Goal: Book appointment/travel/reservation

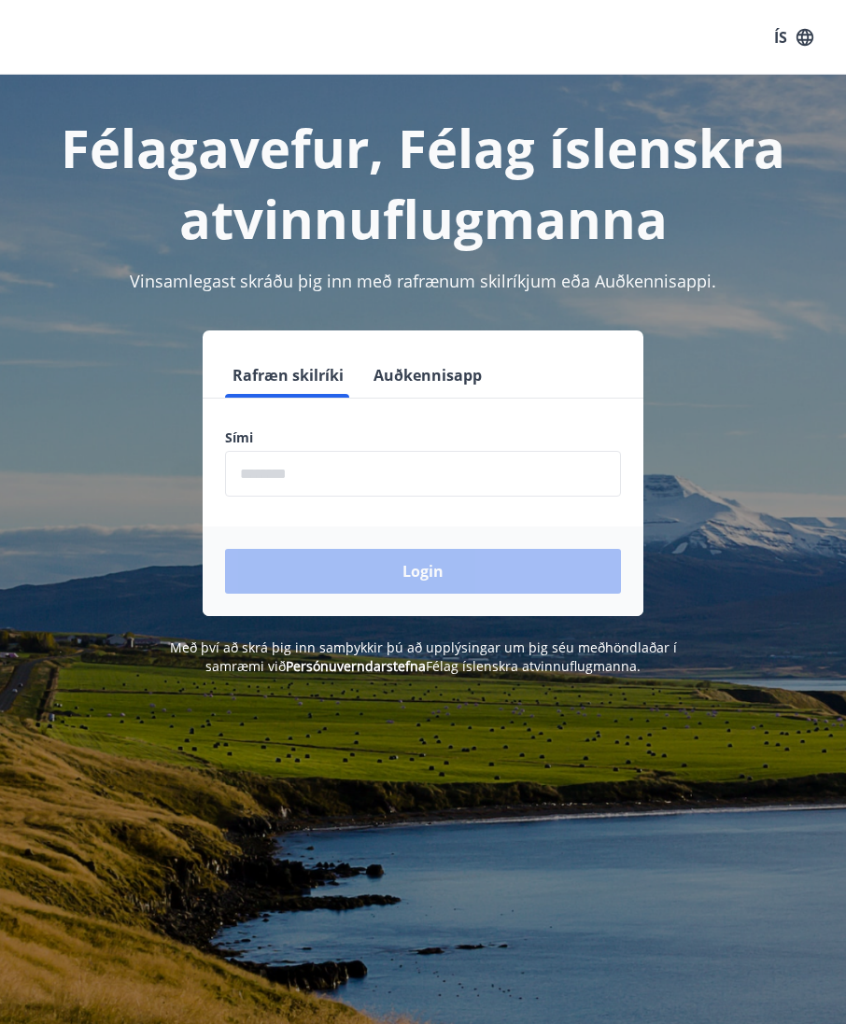
click at [473, 464] on input "phone" at bounding box center [423, 474] width 396 height 46
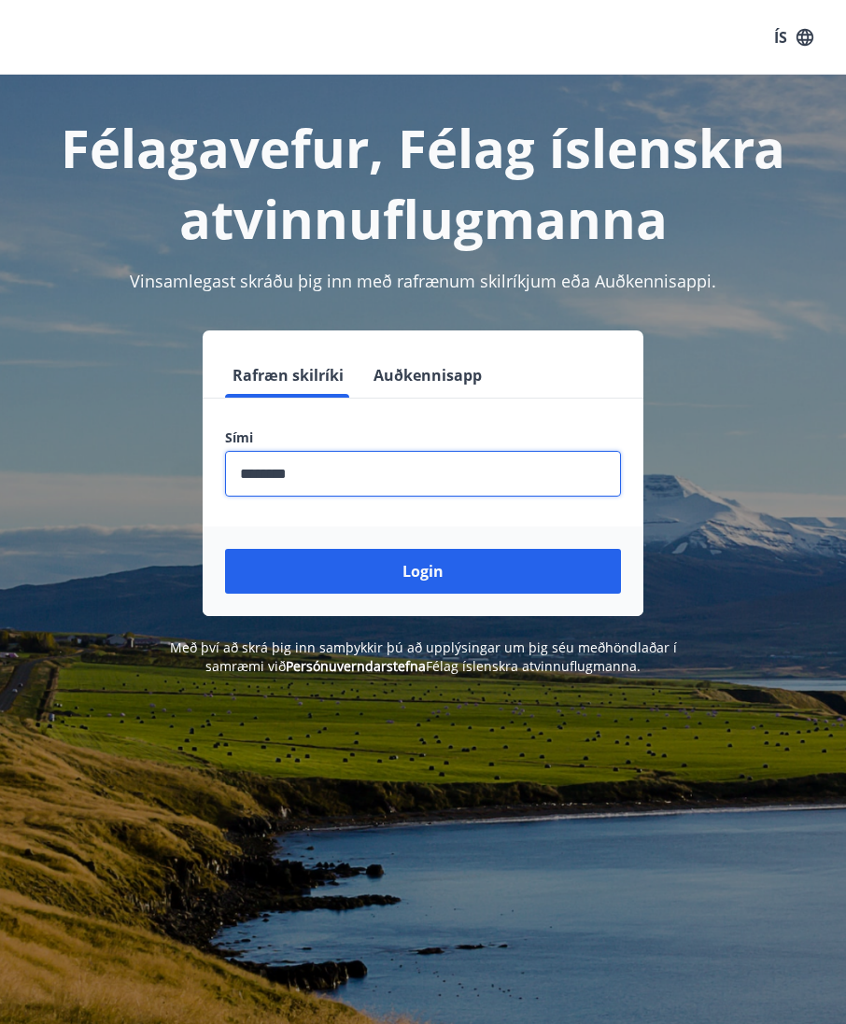
type input "********"
click at [576, 573] on button "Login" at bounding box center [423, 571] width 396 height 45
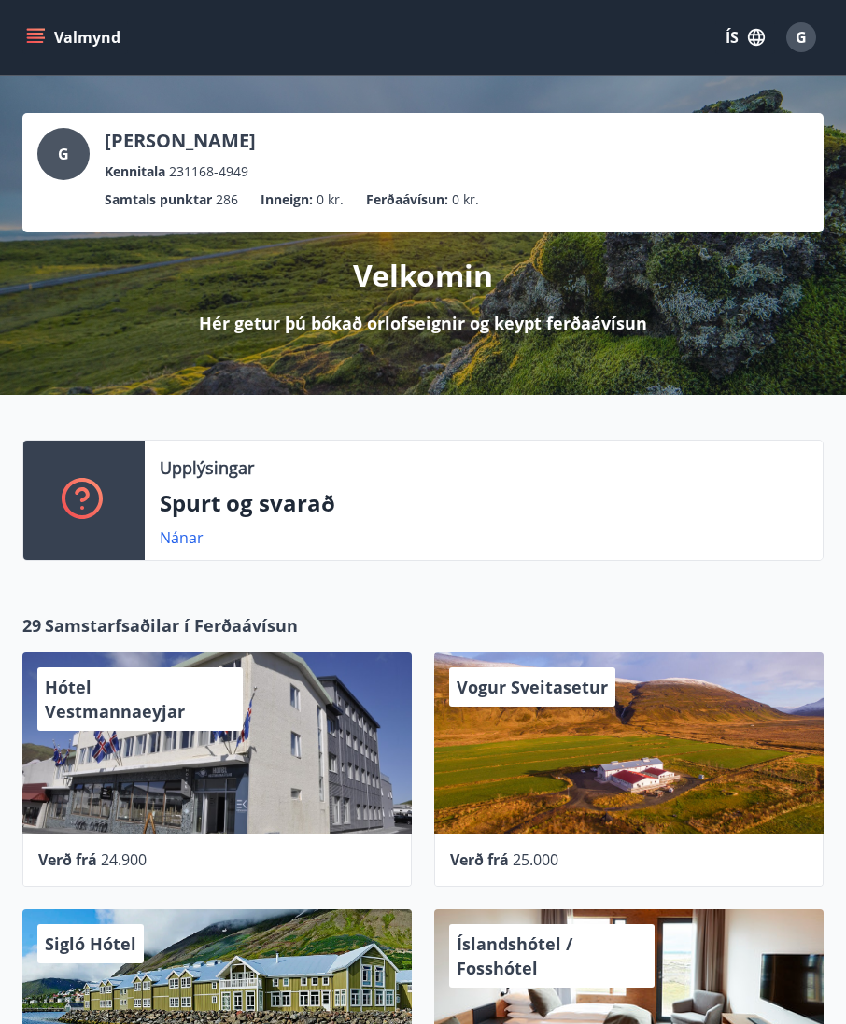
click at [42, 38] on icon "menu" at bounding box center [37, 37] width 21 height 2
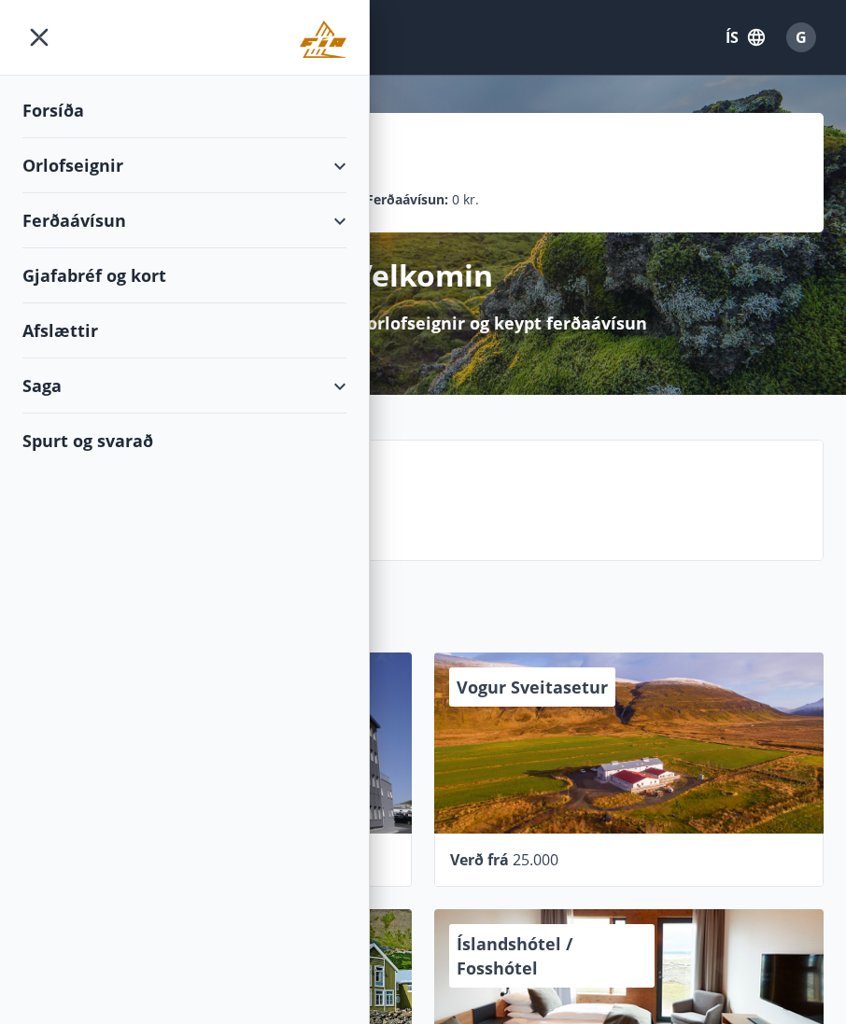
click at [330, 157] on div "Orlofseignir" at bounding box center [184, 165] width 324 height 55
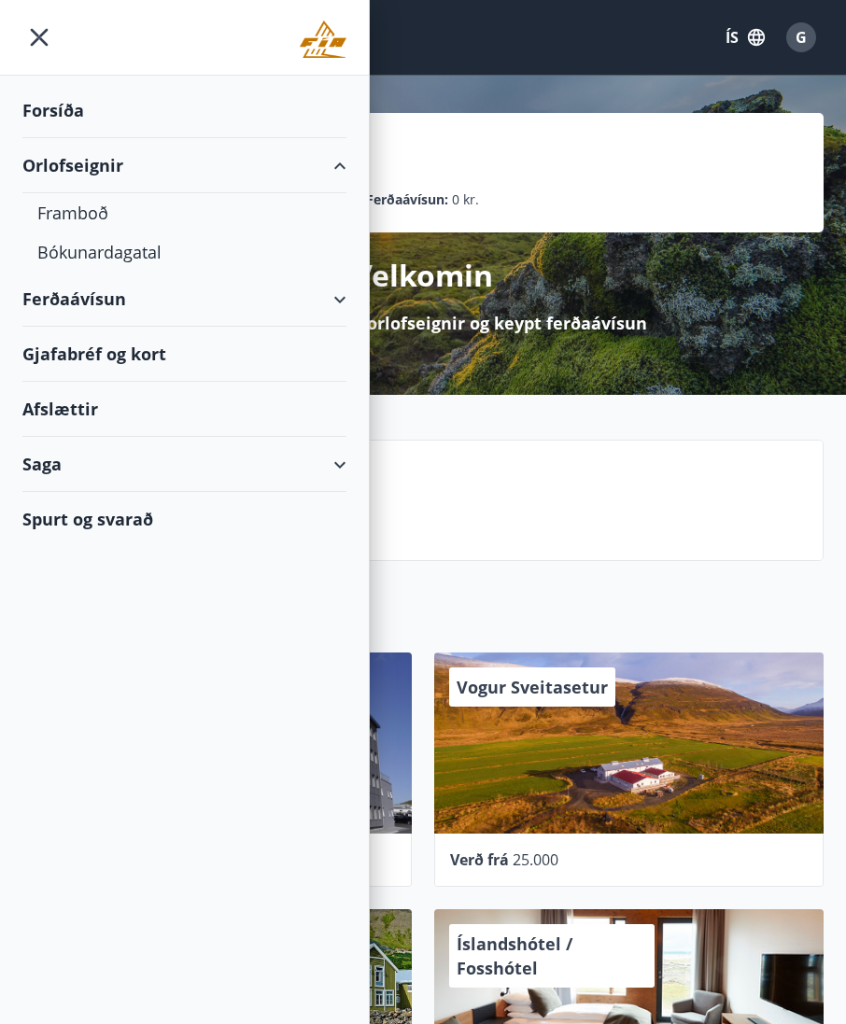
click at [76, 202] on div "Framboð" at bounding box center [184, 212] width 294 height 39
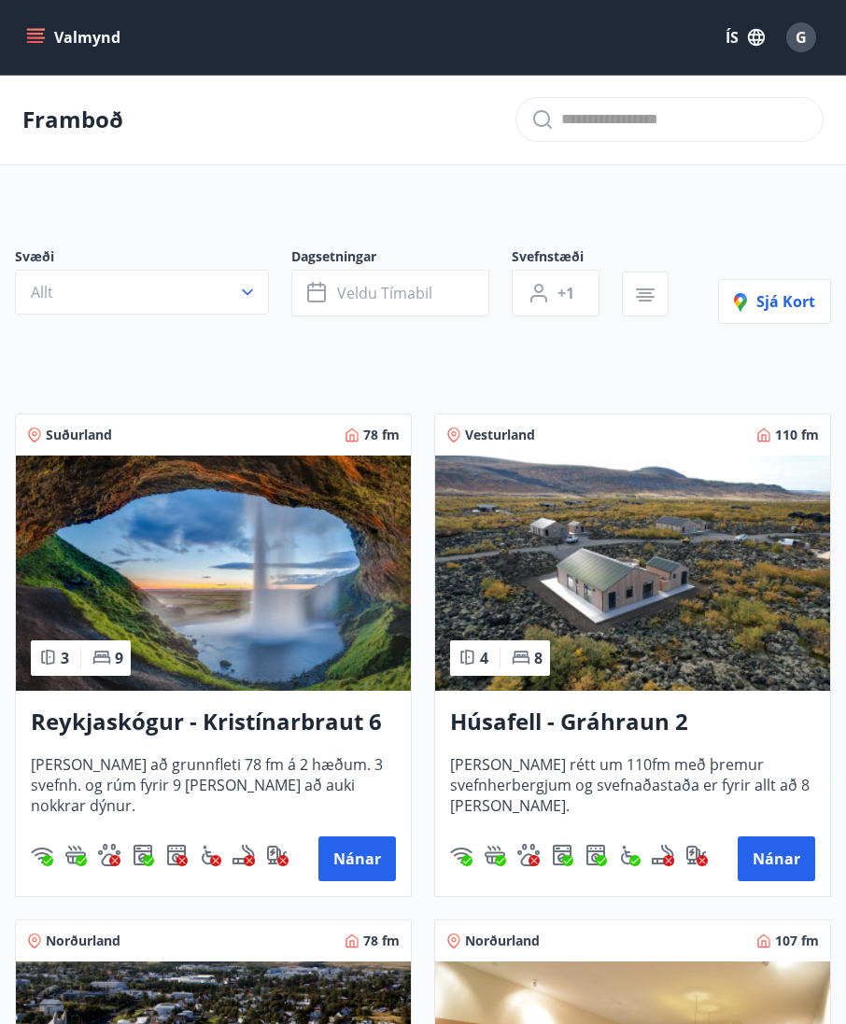
click at [456, 281] on button "Veldu tímabil" at bounding box center [390, 293] width 198 height 47
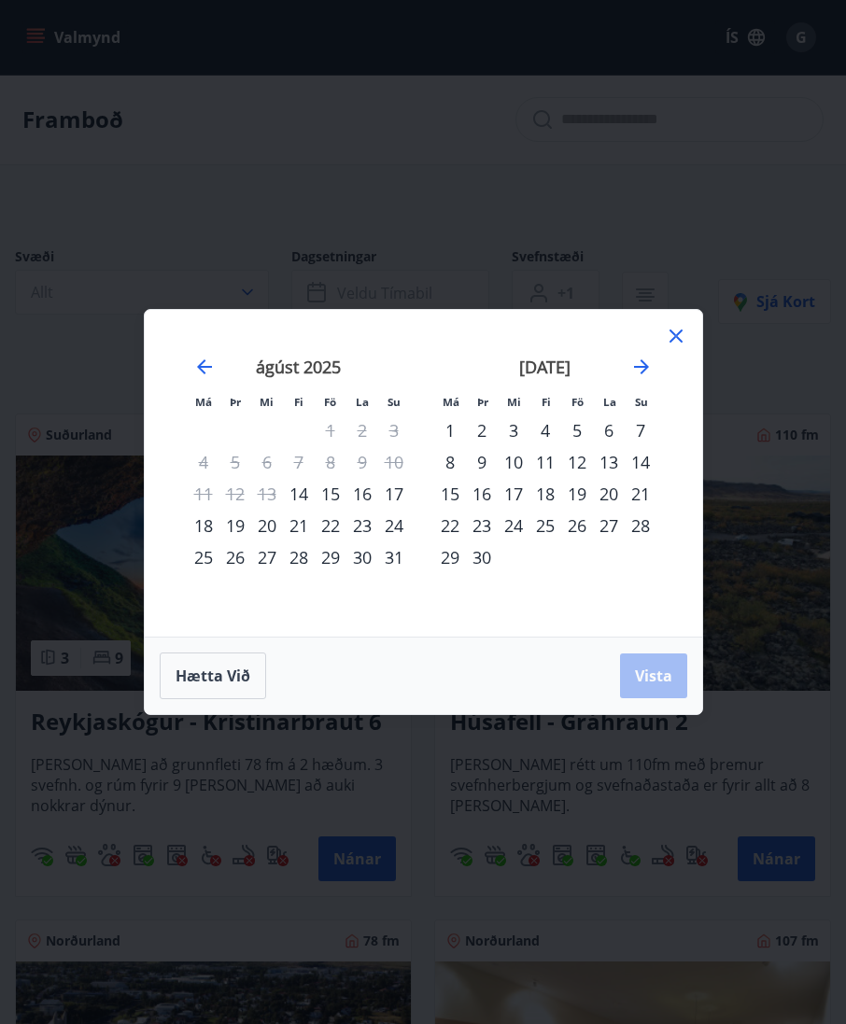
click at [340, 500] on div "15" at bounding box center [331, 494] width 32 height 32
click at [366, 506] on div "16" at bounding box center [362, 494] width 32 height 32
click at [398, 501] on div "17" at bounding box center [394, 494] width 32 height 32
click at [668, 685] on span "Vista" at bounding box center [653, 676] width 37 height 21
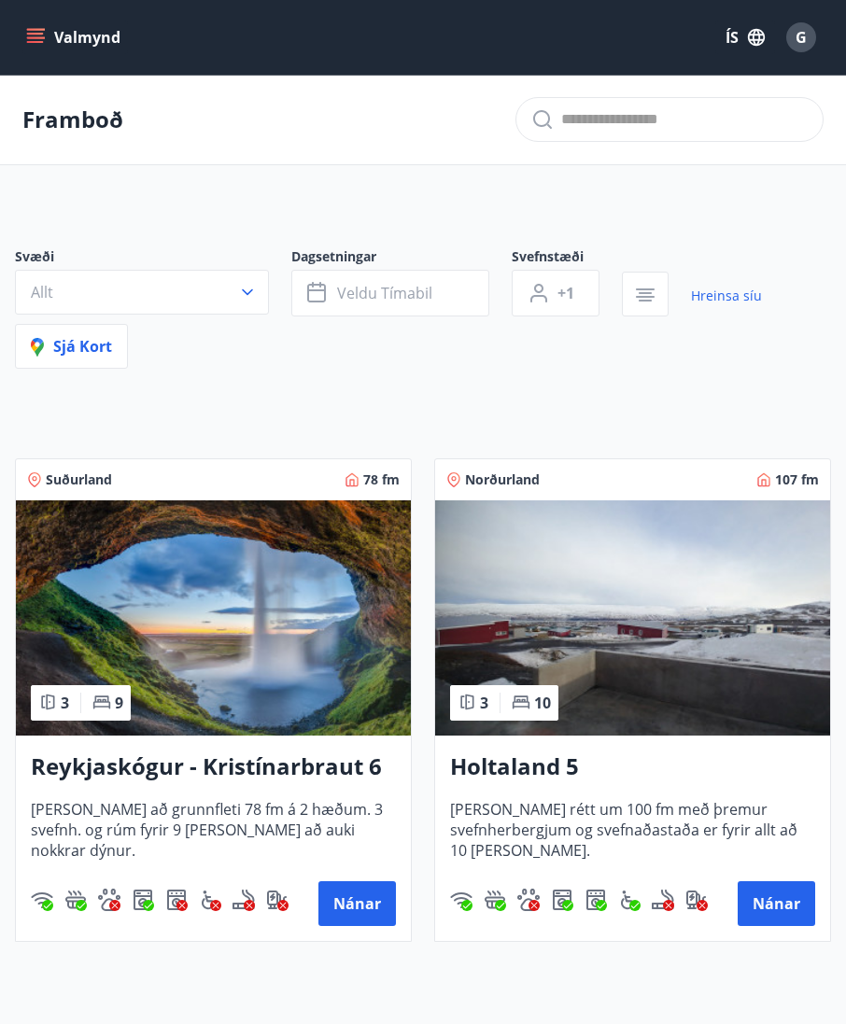
click at [376, 900] on button "Nánar" at bounding box center [356, 903] width 77 height 45
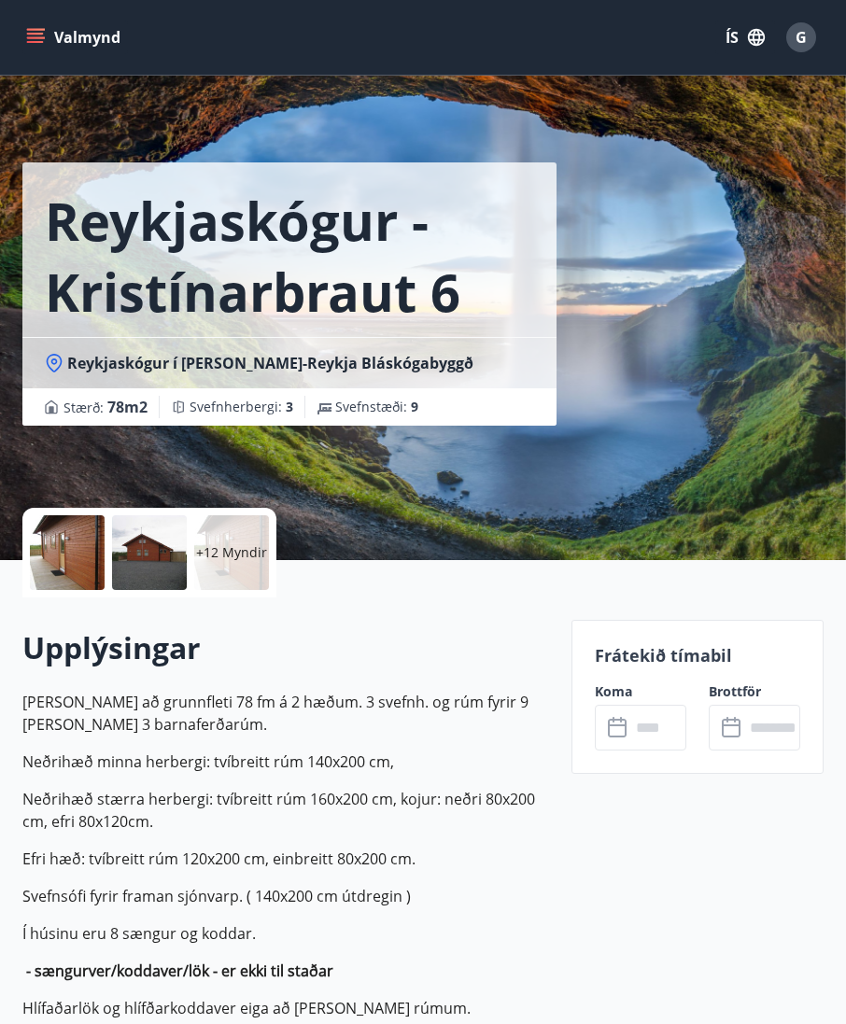
click at [245, 565] on div "+12 Myndir" at bounding box center [231, 552] width 75 height 75
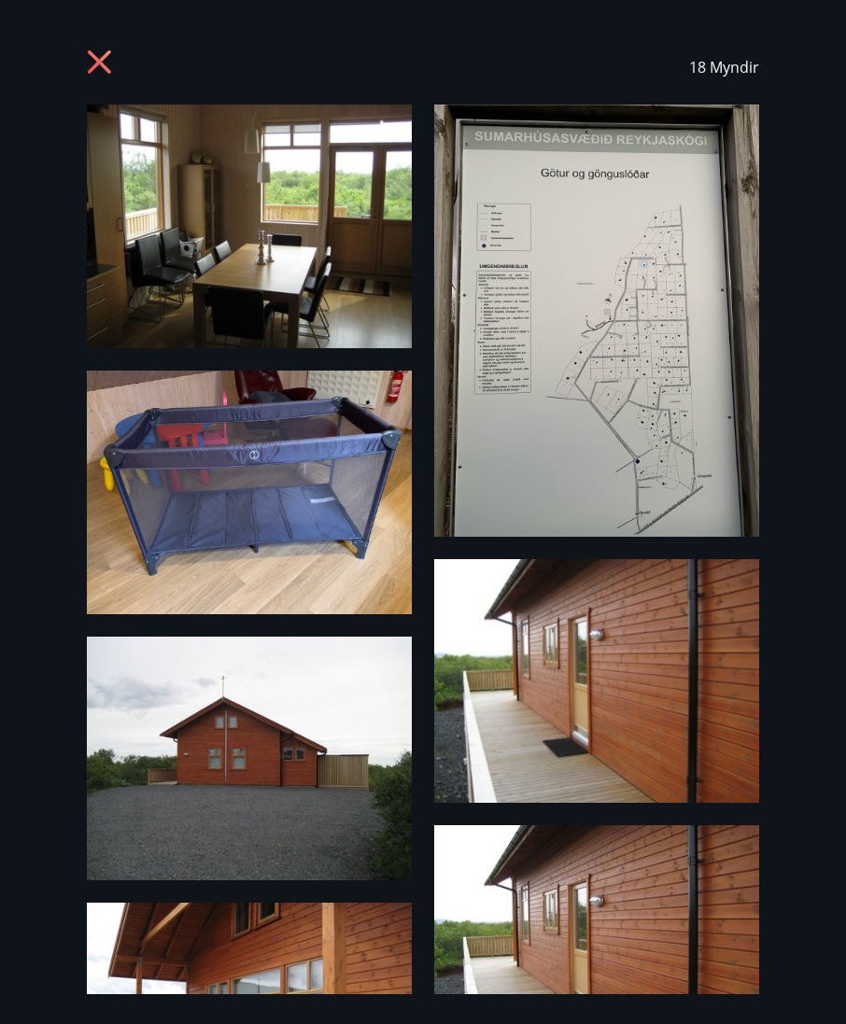
click at [103, 65] on icon at bounding box center [99, 61] width 23 height 23
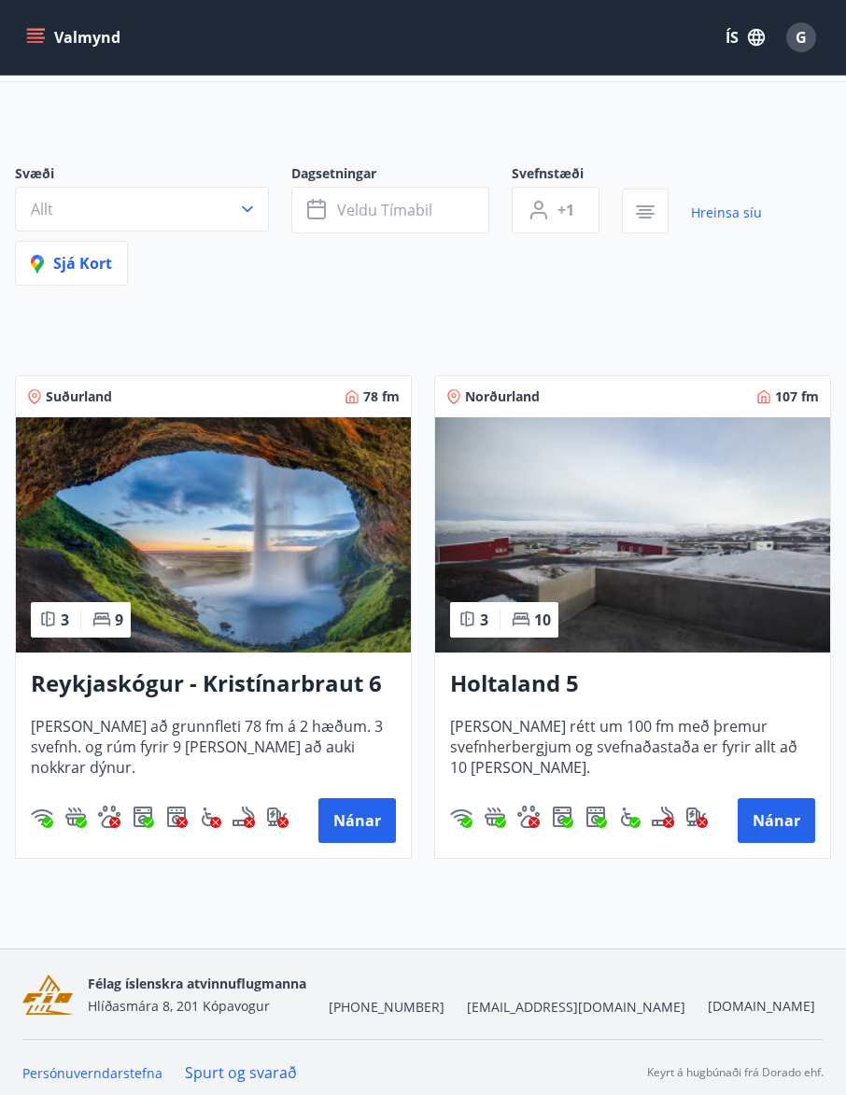
scroll to position [93, 0]
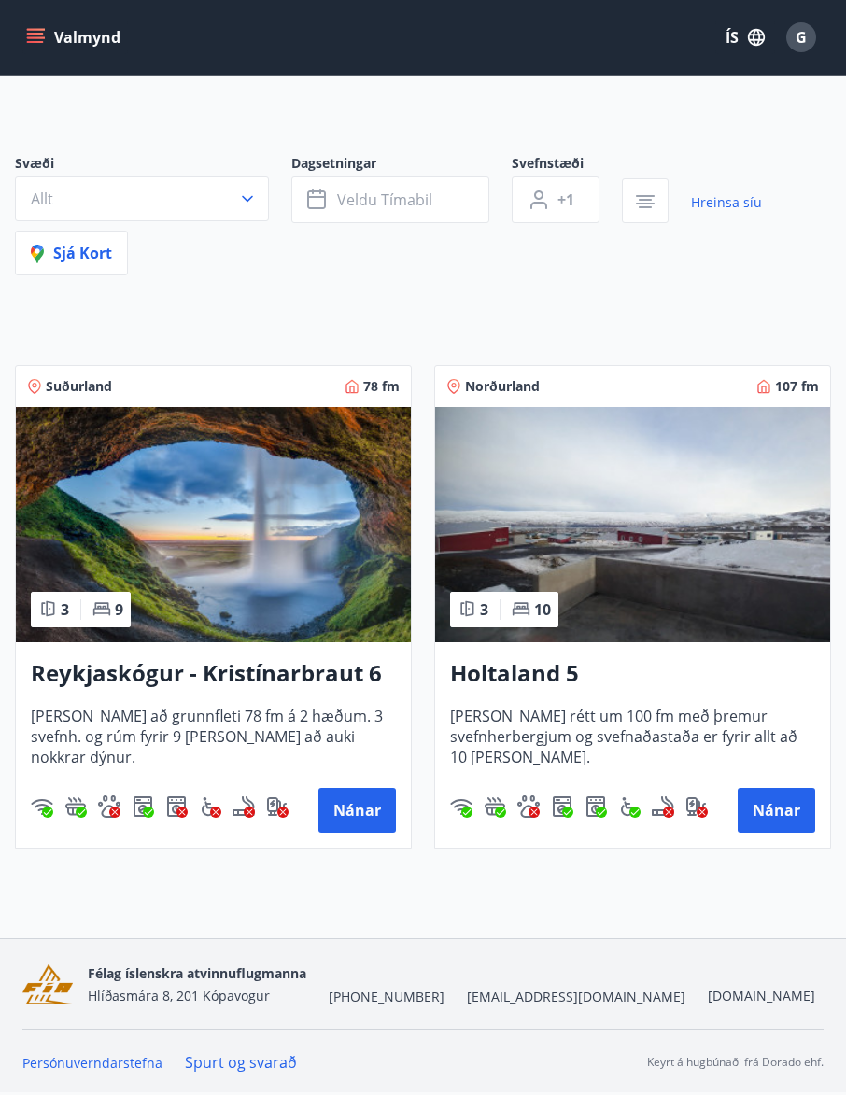
click at [795, 805] on button "Nánar" at bounding box center [776, 810] width 77 height 45
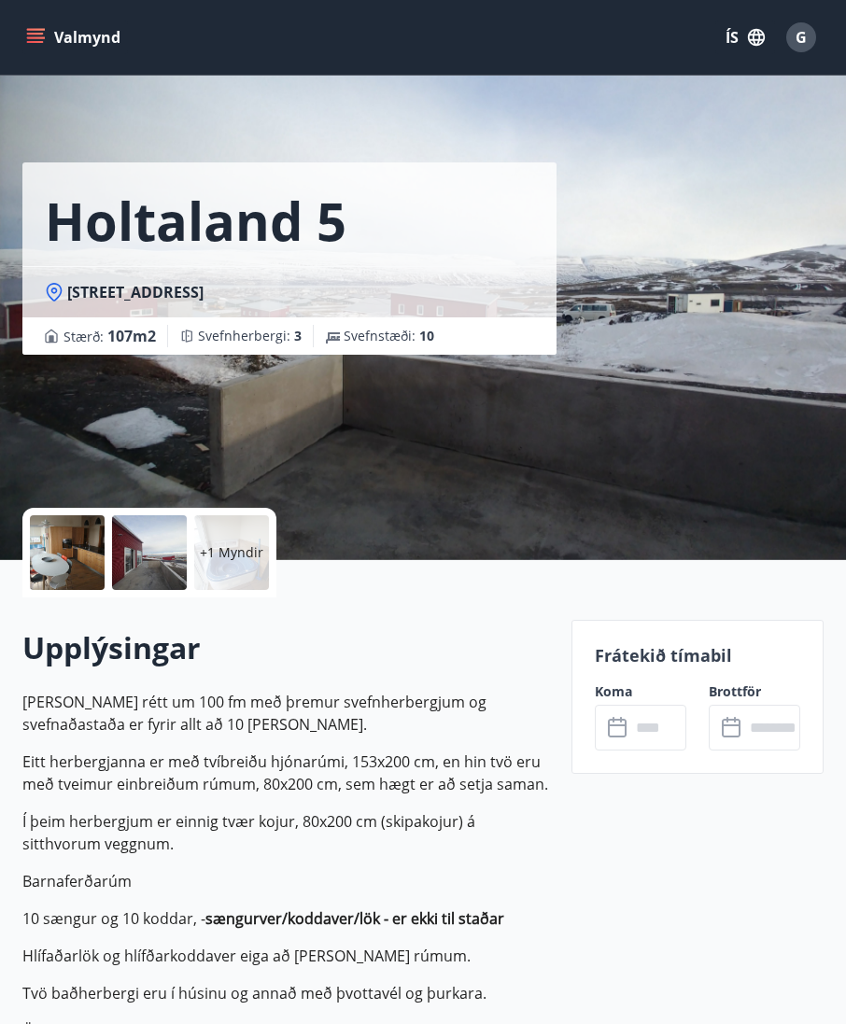
scroll to position [23, 0]
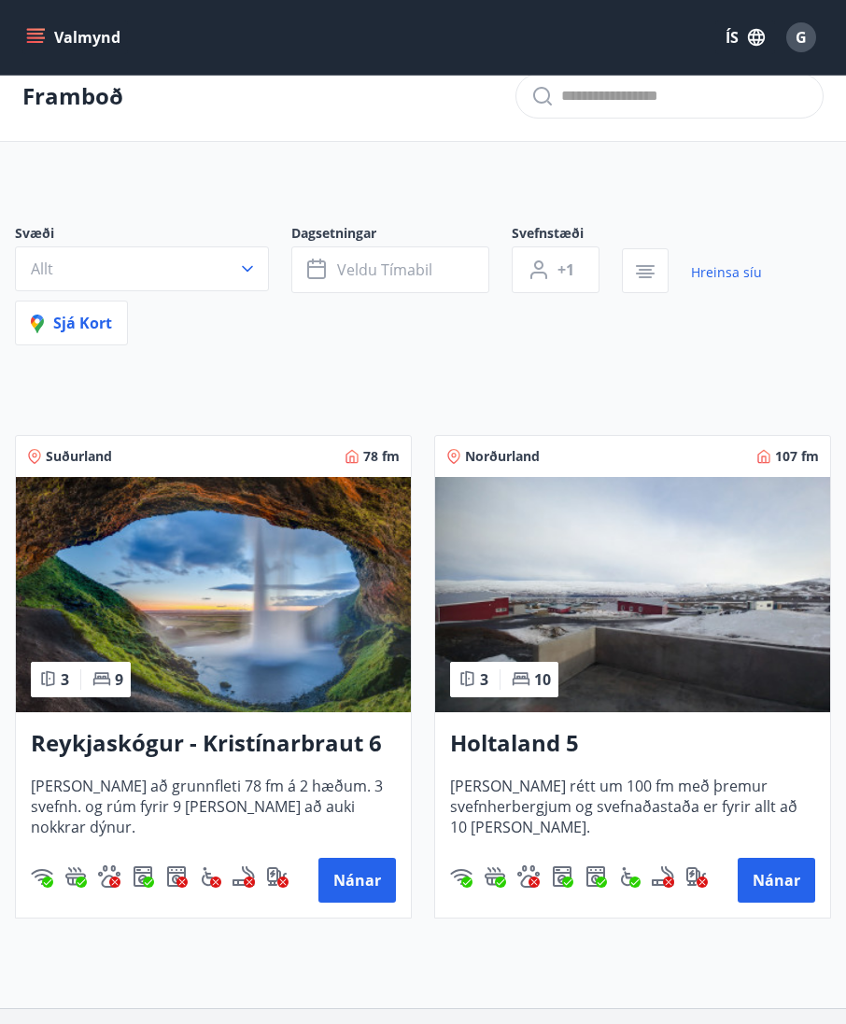
click at [249, 267] on icon "button" at bounding box center [247, 269] width 19 height 19
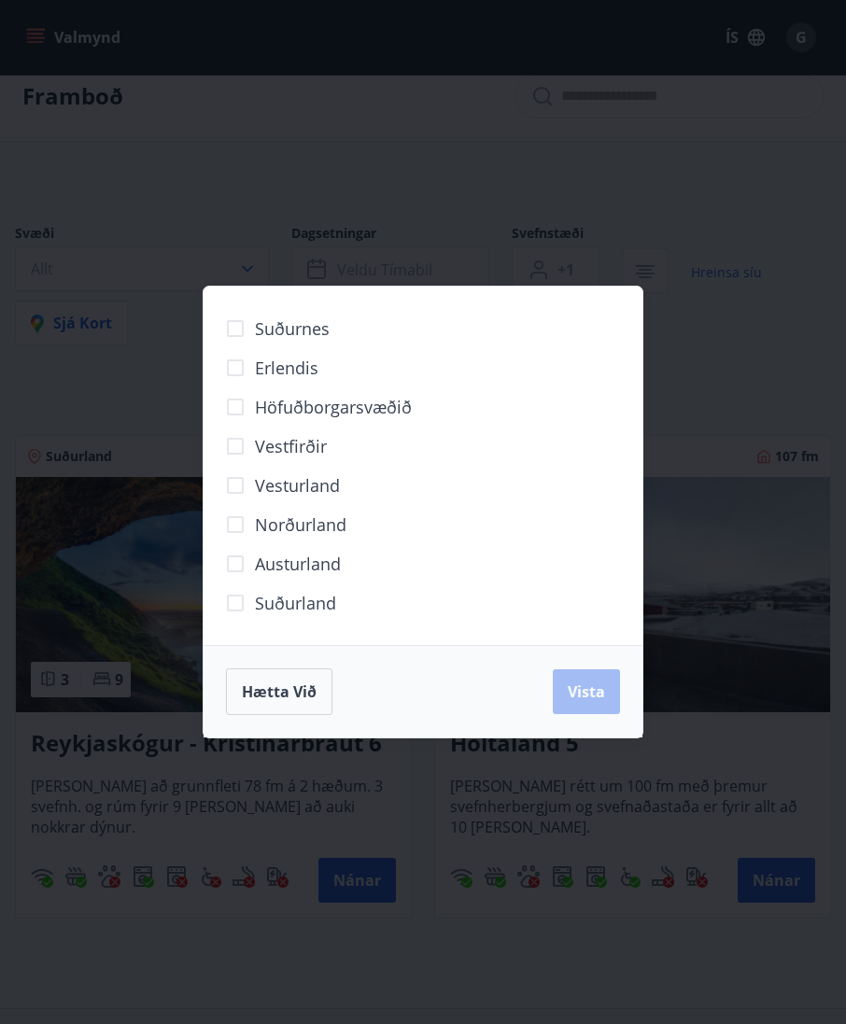
click at [630, 947] on div "Suðurnes Erlendis Höfuðborgarsvæðið Vestfirðir Vesturland Norðurland Austurland…" at bounding box center [423, 512] width 846 height 1024
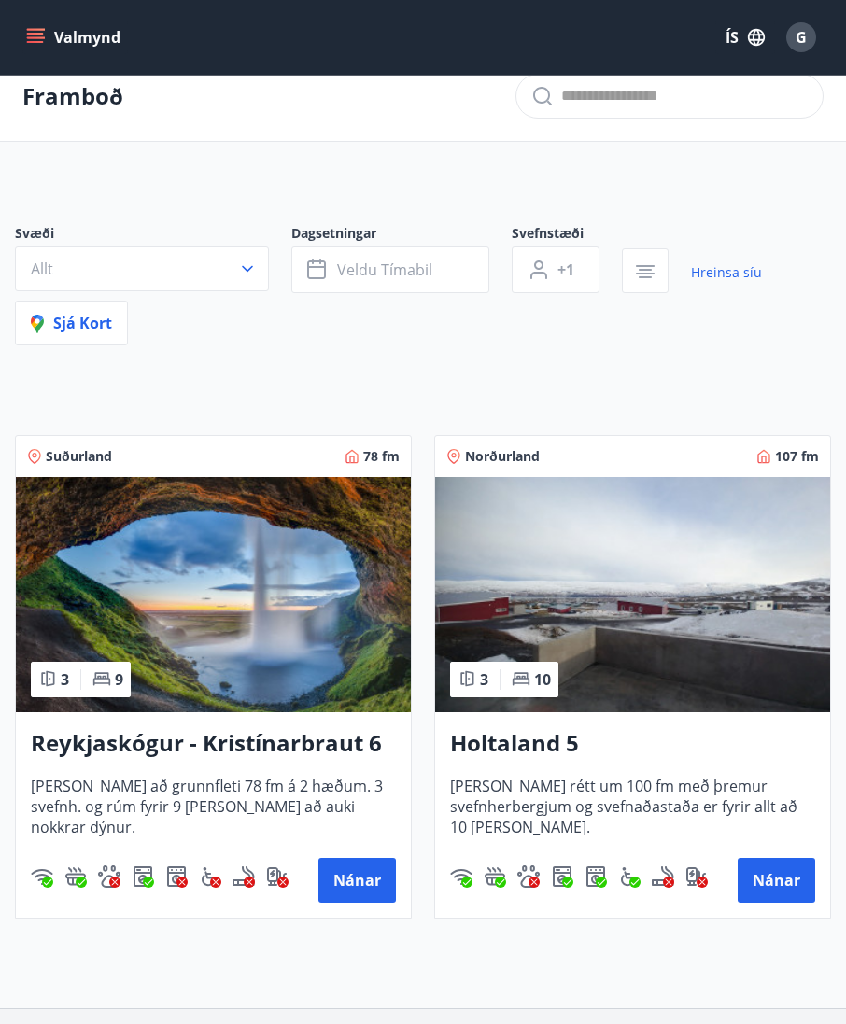
click at [728, 272] on link "Hreinsa síu" at bounding box center [726, 272] width 71 height 41
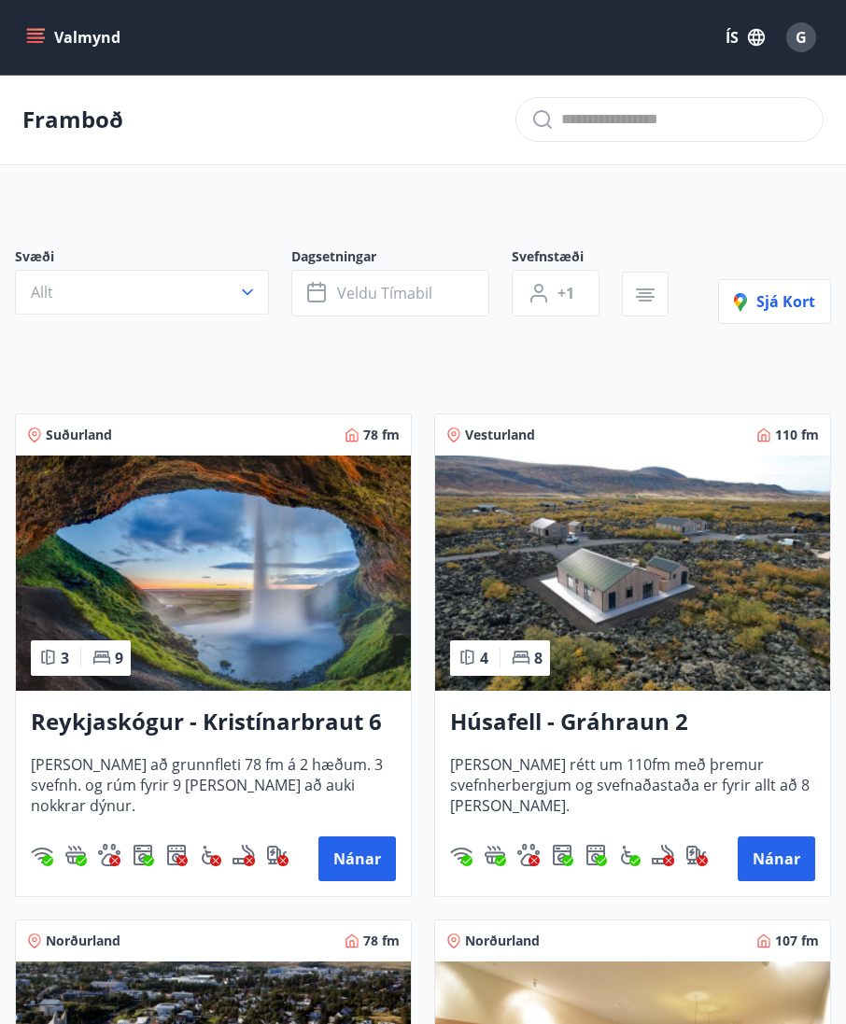
click at [772, 303] on span "Sjá kort" at bounding box center [774, 301] width 81 height 21
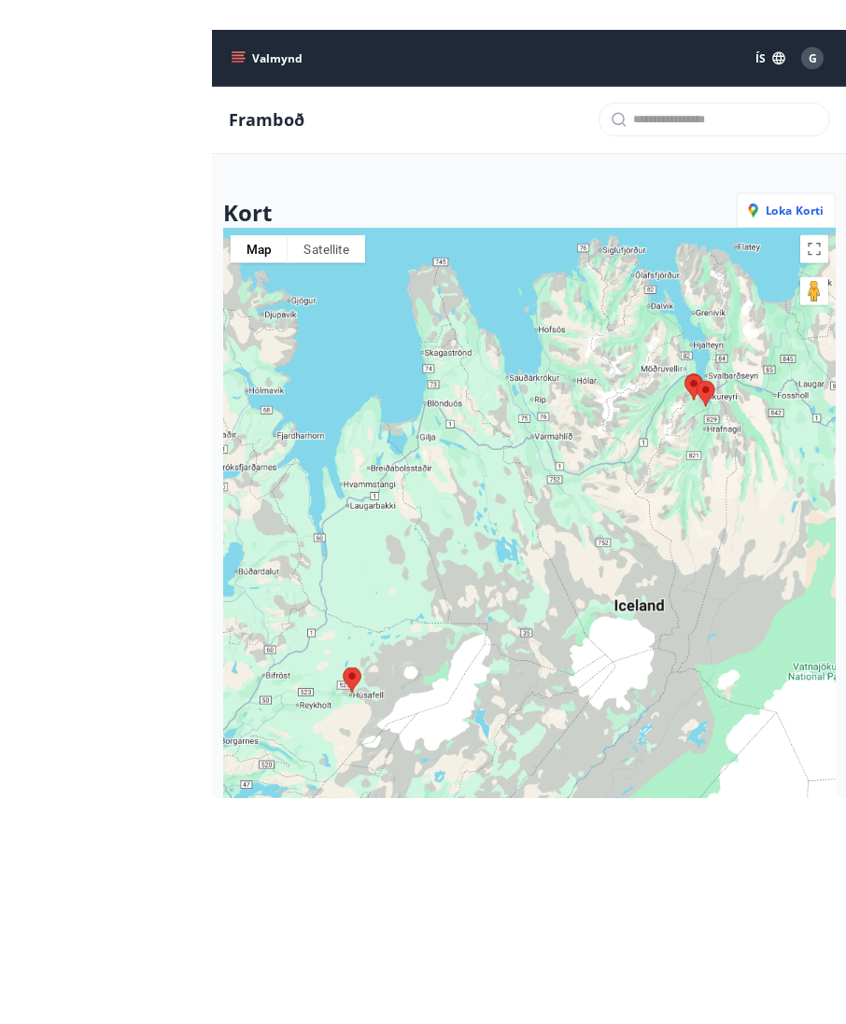
scroll to position [504, 0]
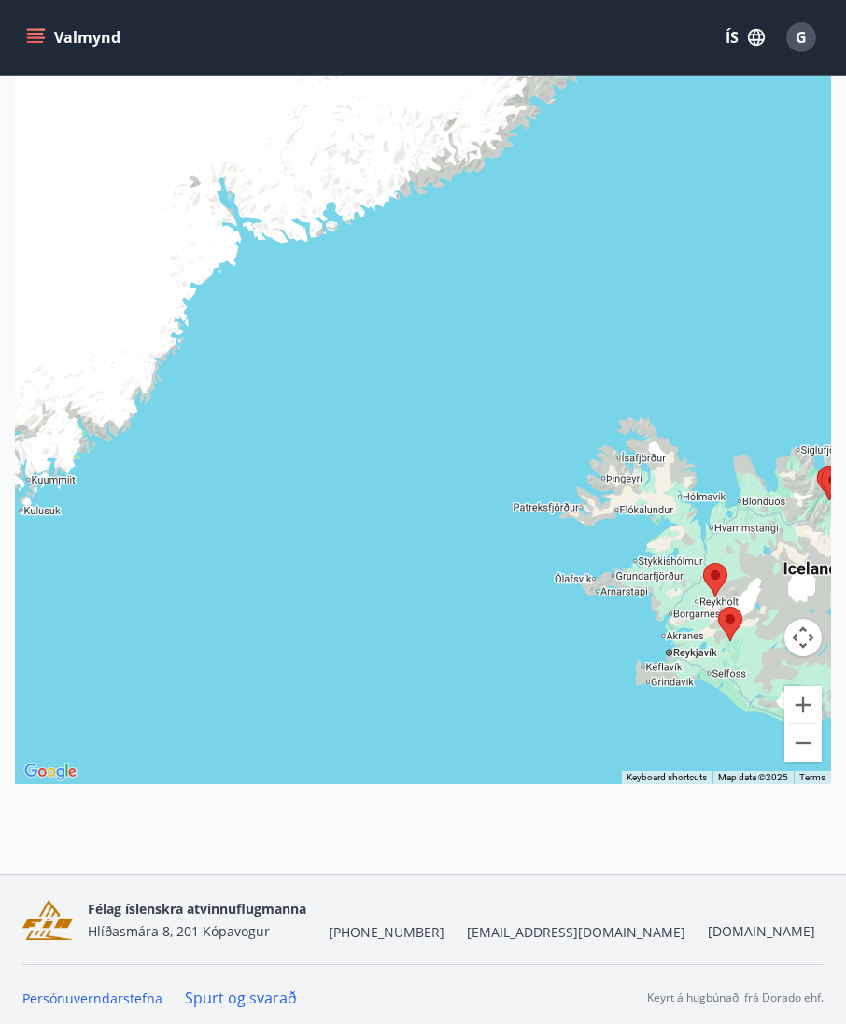
click at [806, 39] on span "G" at bounding box center [800, 37] width 11 height 21
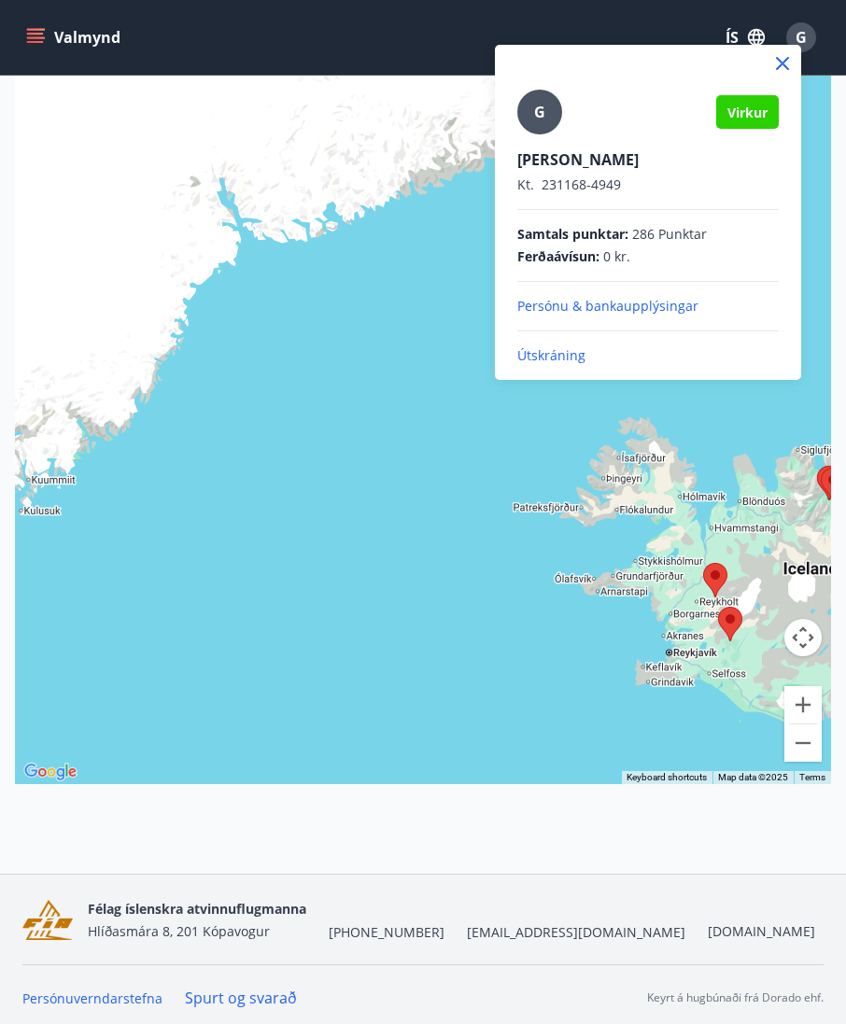
click at [700, 703] on div at bounding box center [423, 512] width 846 height 1024
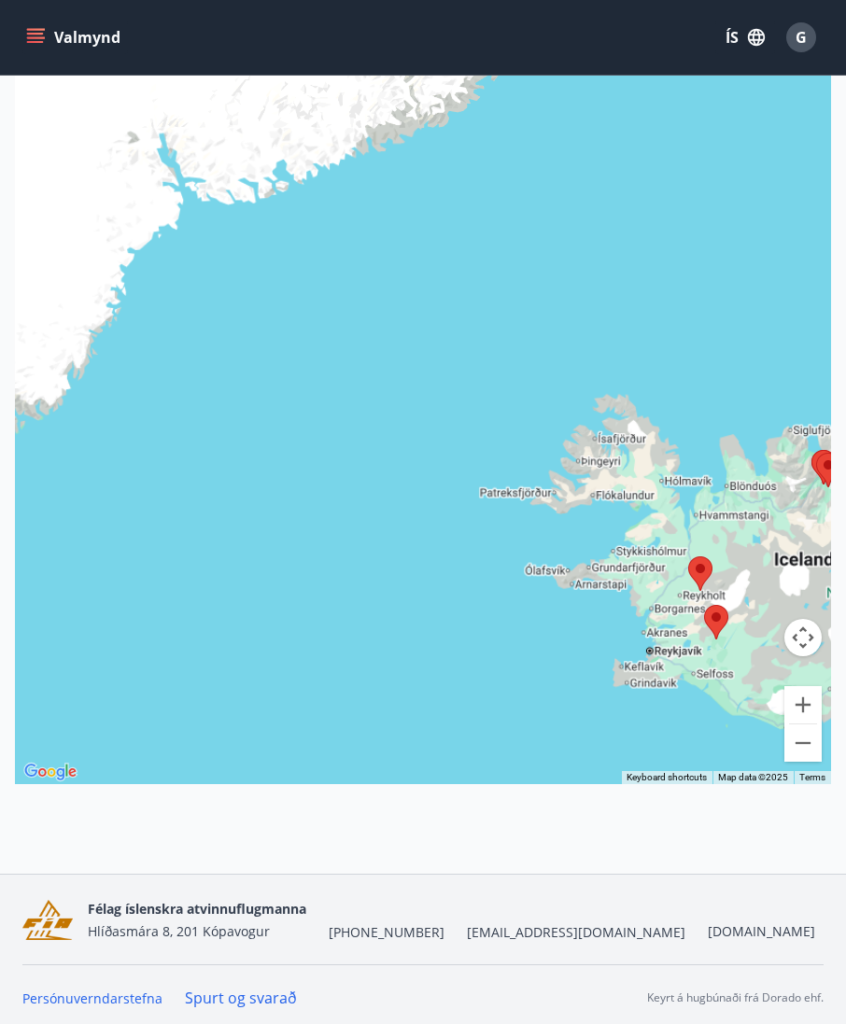
scroll to position [23, 0]
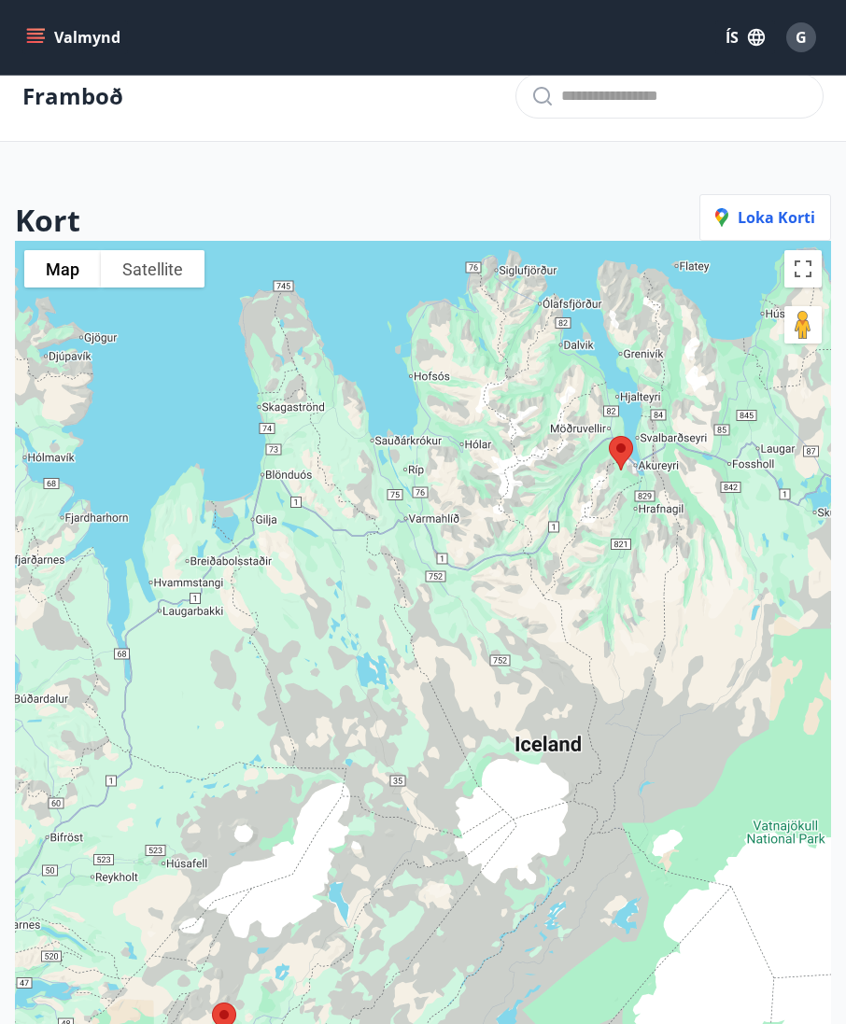
click at [59, 35] on button "Valmynd" at bounding box center [75, 38] width 106 height 34
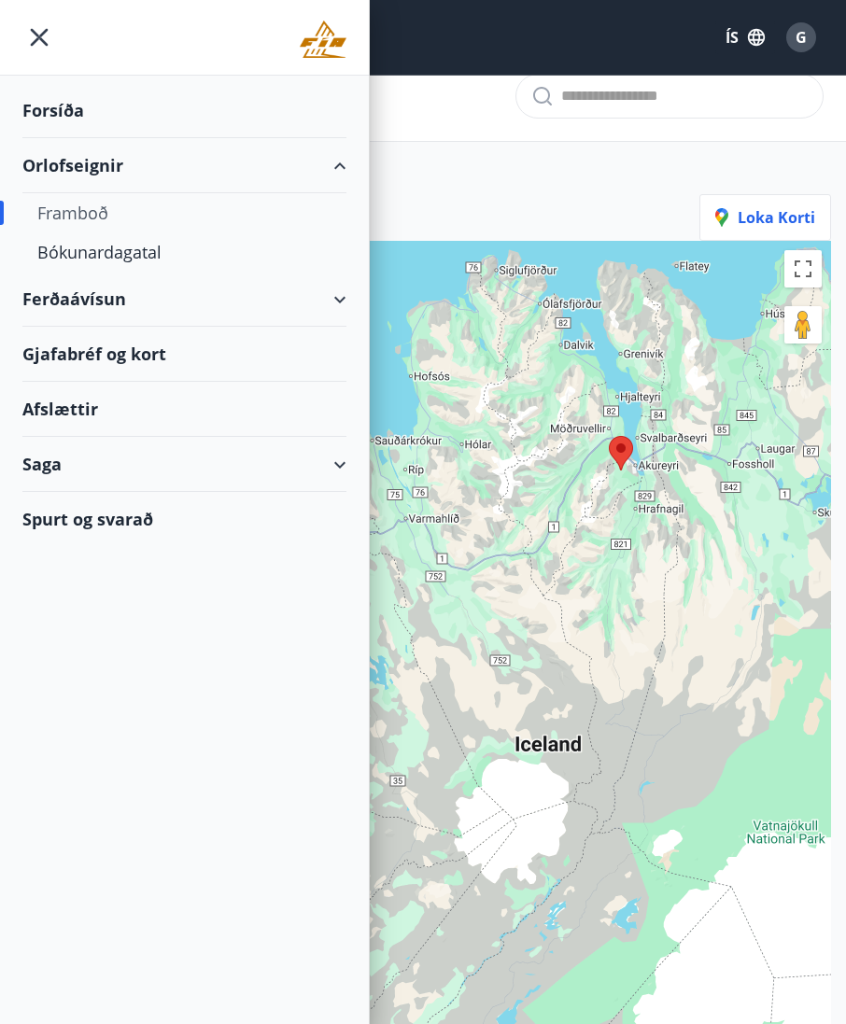
click at [330, 460] on div "Saga" at bounding box center [184, 464] width 324 height 55
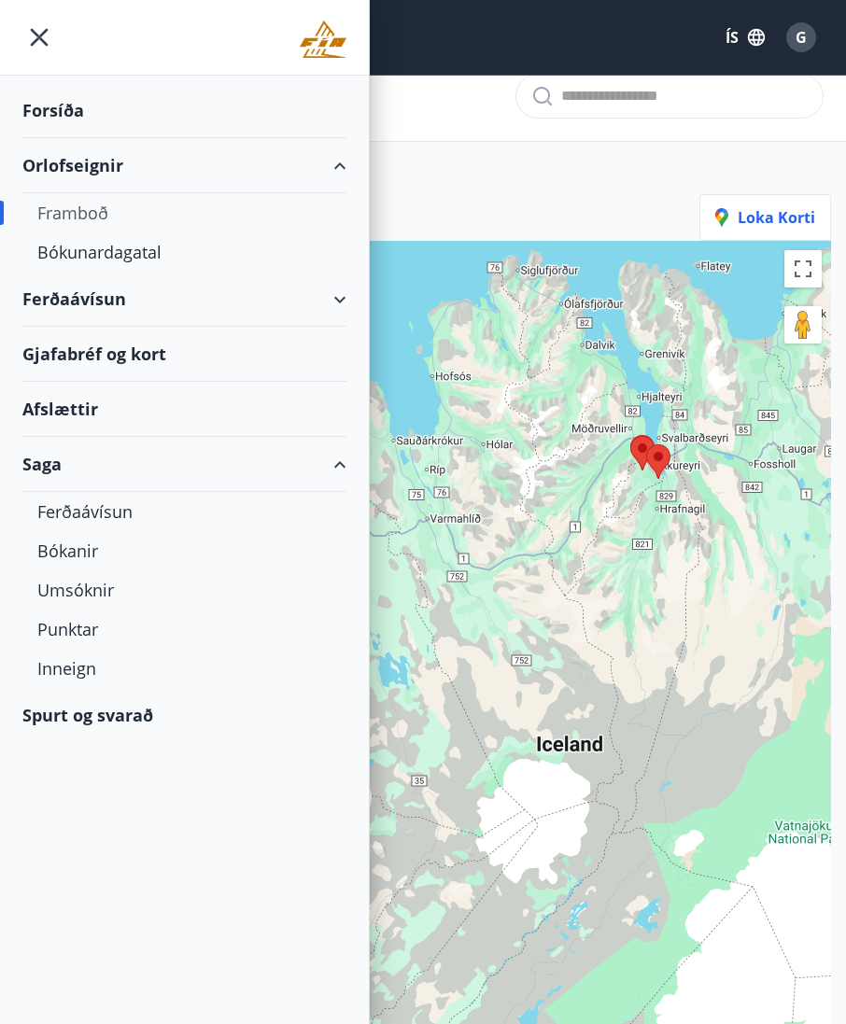
click at [339, 467] on div "Saga" at bounding box center [184, 464] width 324 height 55
click at [40, 27] on icon "menu" at bounding box center [39, 38] width 34 height 34
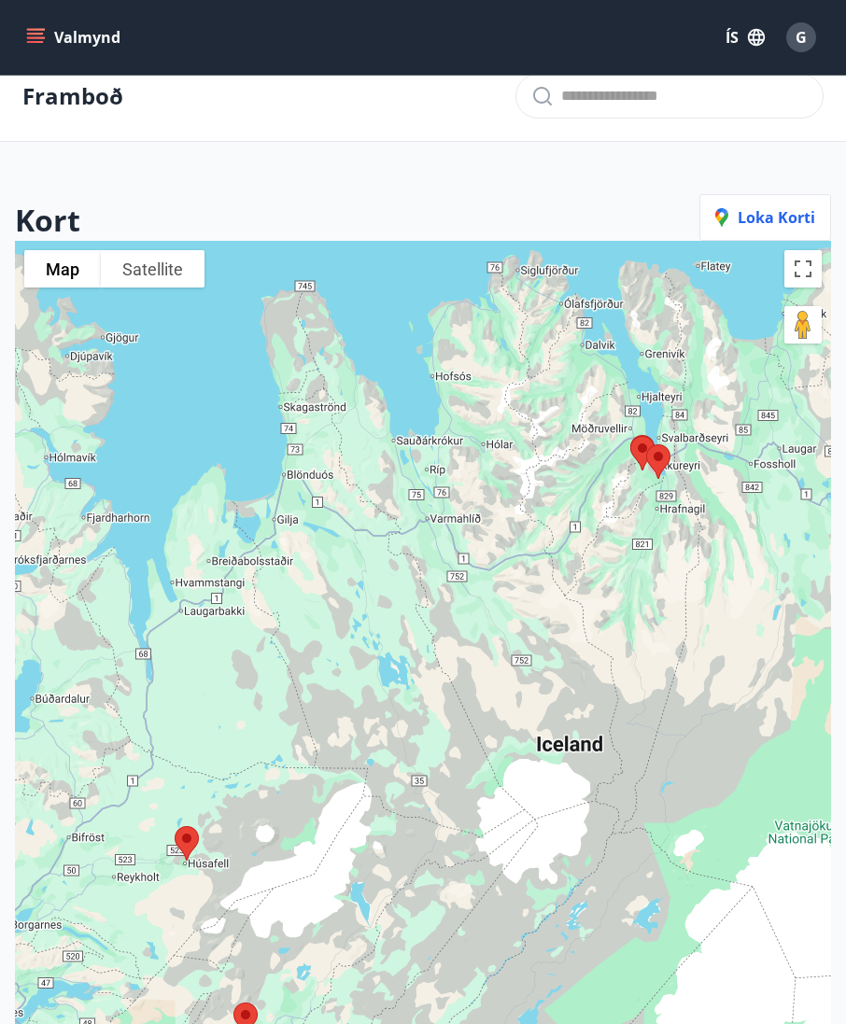
click at [804, 40] on span "G" at bounding box center [800, 37] width 11 height 21
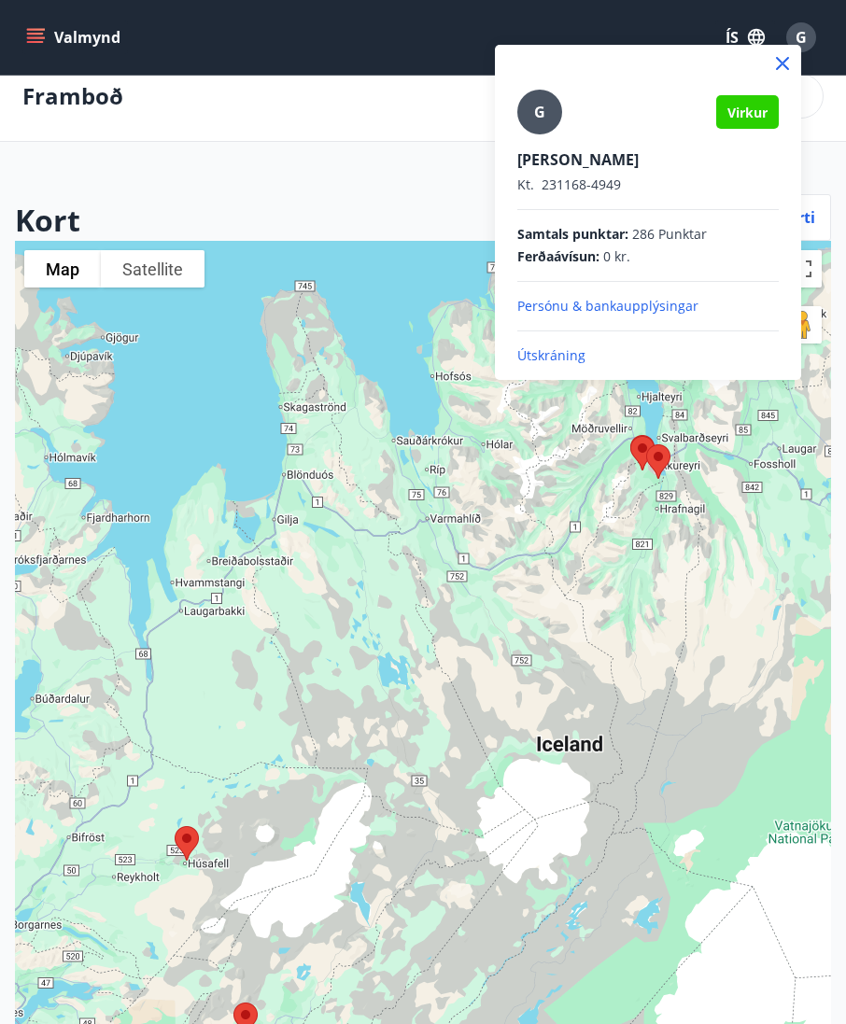
click at [632, 308] on p "Persónu & bankaupplýsingar" at bounding box center [647, 306] width 261 height 19
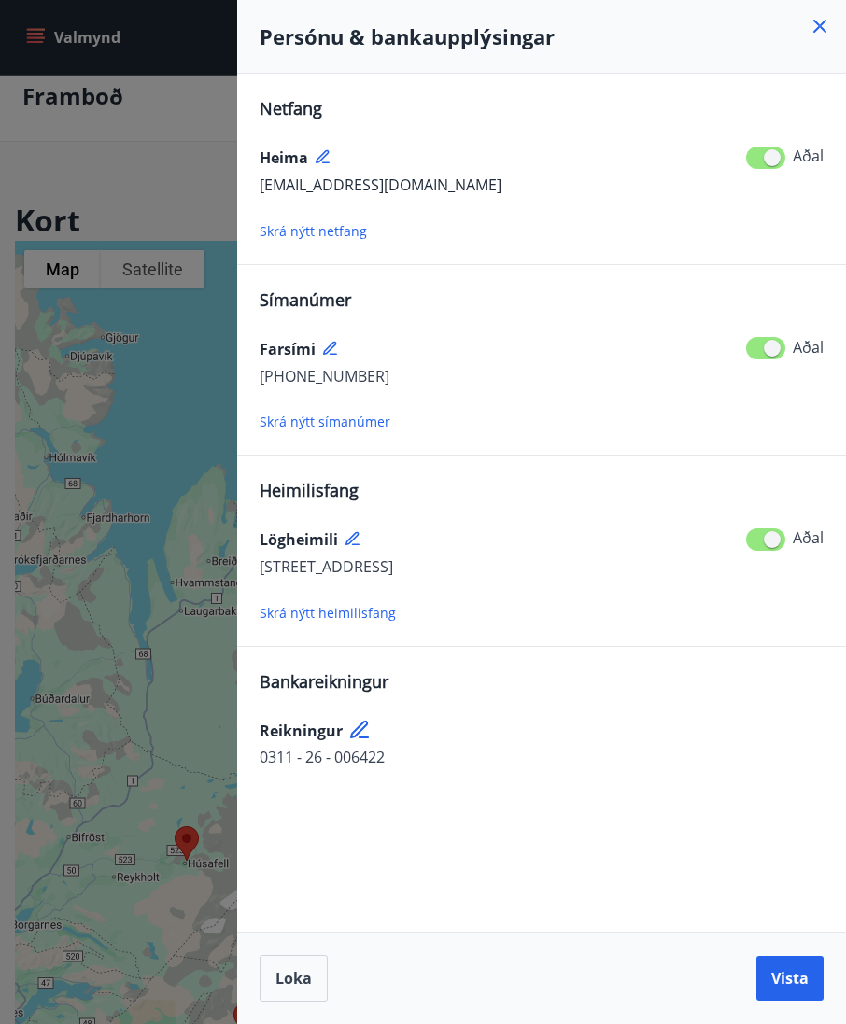
click at [808, 42] on h4 "Persónu & bankaupplýsingar" at bounding box center [542, 36] width 564 height 28
click at [830, 19] on icon at bounding box center [820, 26] width 22 height 22
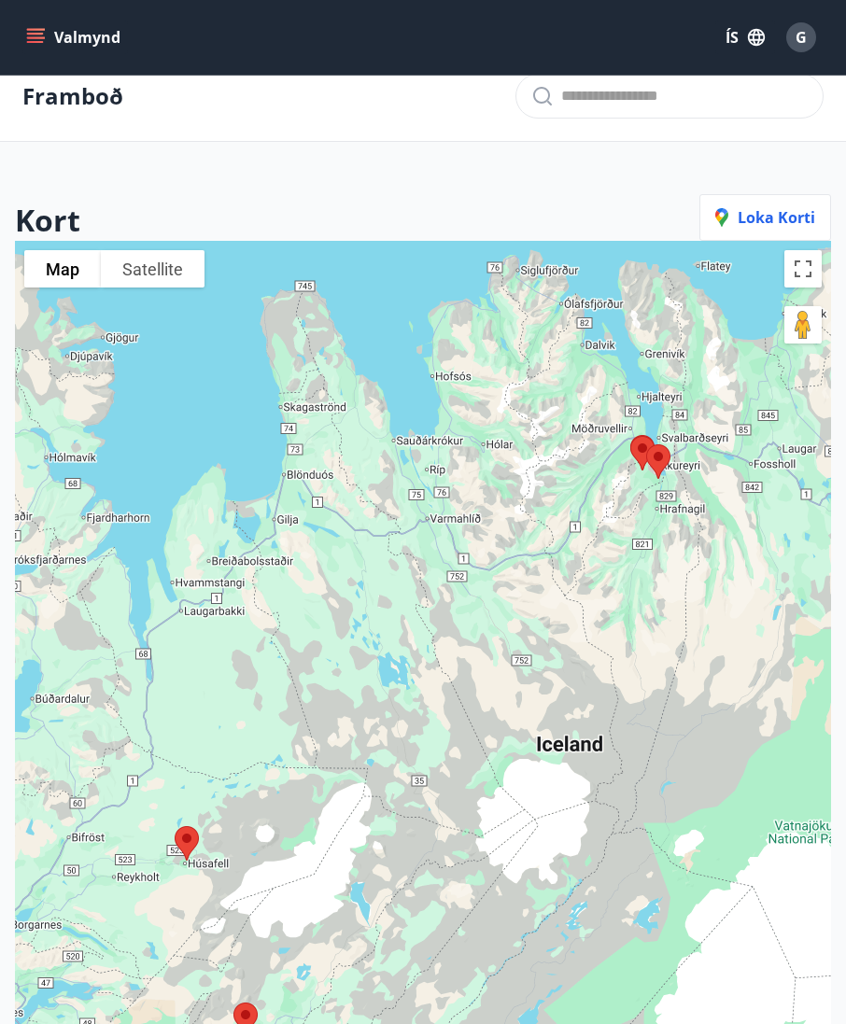
click at [795, 35] on div "G" at bounding box center [801, 37] width 30 height 30
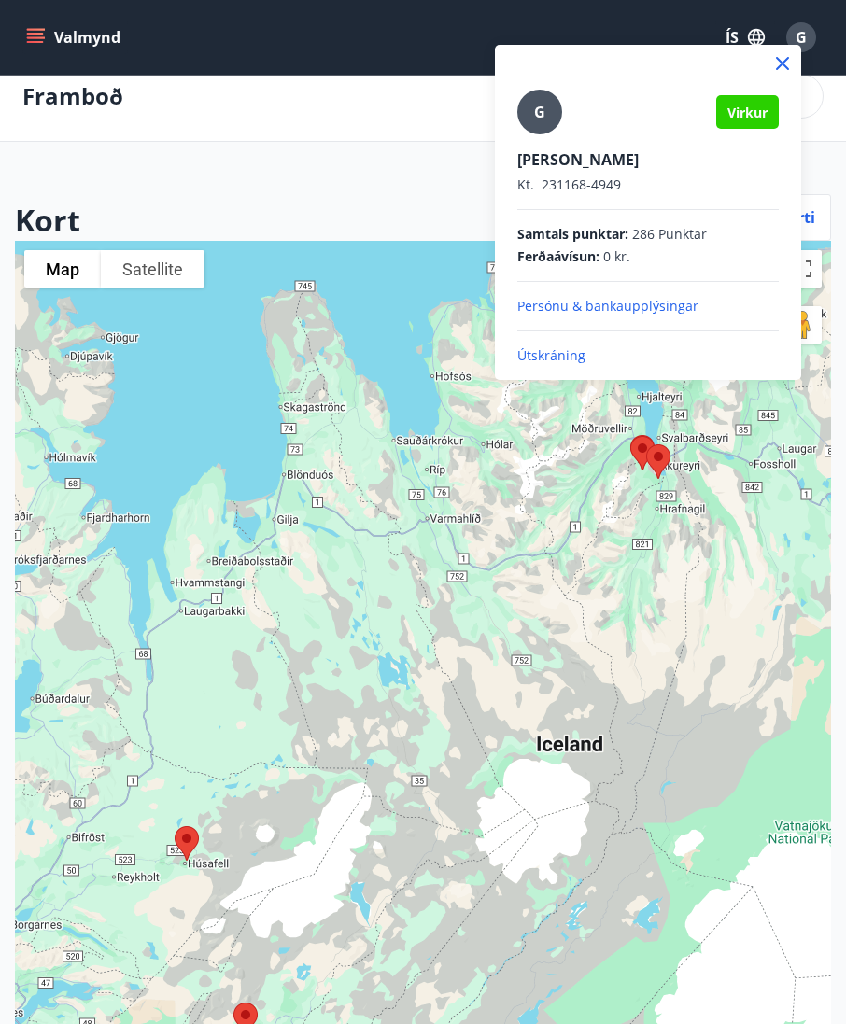
click at [551, 352] on p "Útskráning" at bounding box center [647, 355] width 261 height 19
